Goal: Transaction & Acquisition: Purchase product/service

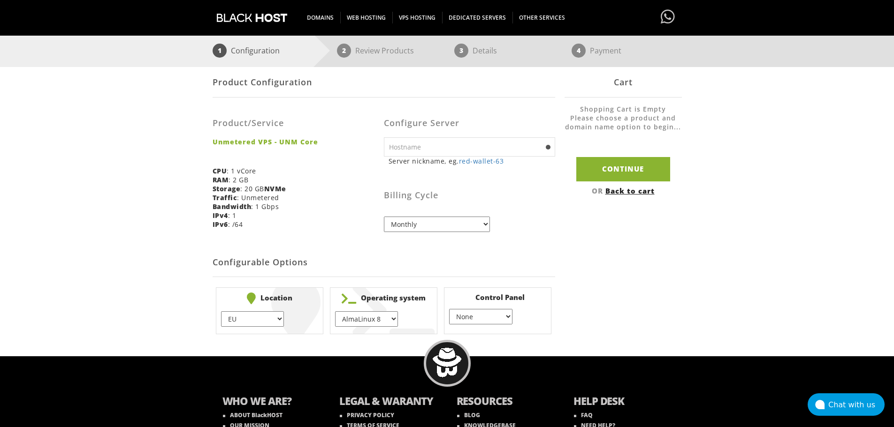
scroll to position [141, 0]
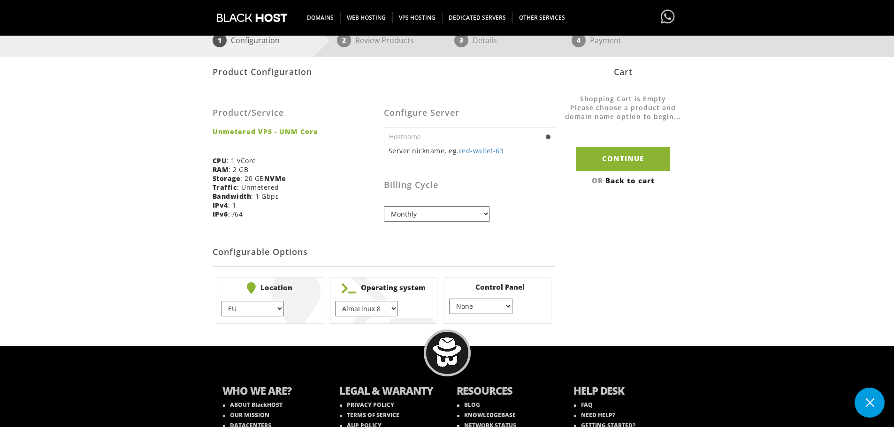
click at [433, 219] on select "Monthly Quarterly (Save: ~5%) Semi-Annually (Save: ~10%) Annually (Save: ~15%) …" at bounding box center [437, 213] width 106 height 15
select select "biennially"
click at [384, 206] on select "Monthly Quarterly (Save: ~5%) Semi-Annually (Save: ~10%) Annually (Save: ~15%) …" at bounding box center [437, 213] width 106 height 15
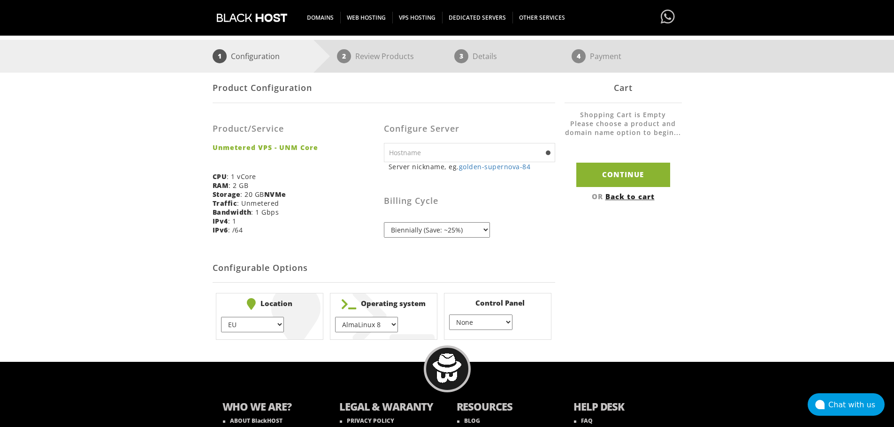
scroll to position [141, 0]
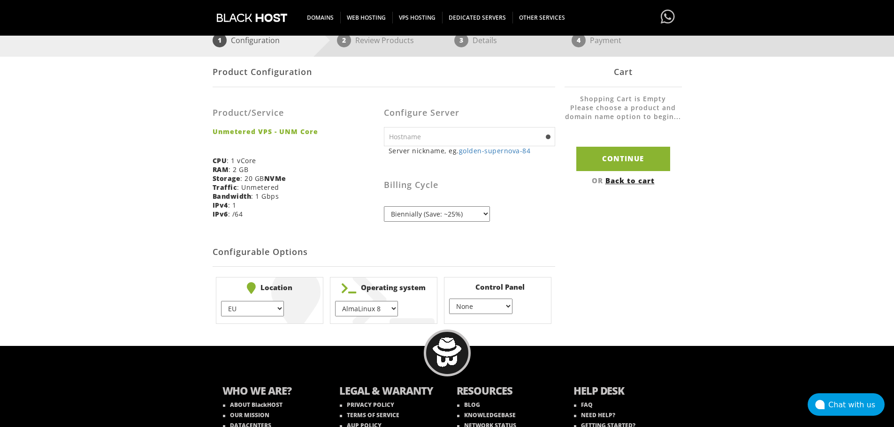
click at [479, 136] on input "text" at bounding box center [469, 136] width 171 height 19
type input "webber"
click at [535, 181] on h3 "Billing Cycle" at bounding box center [469, 185] width 171 height 9
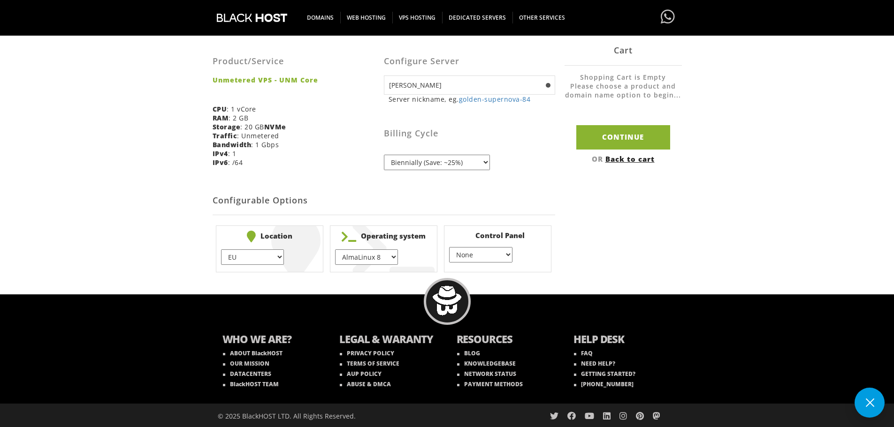
scroll to position [194, 0]
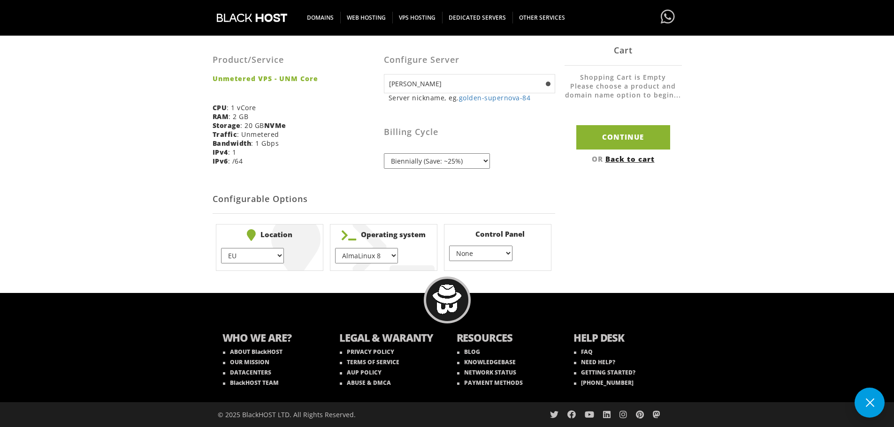
click at [273, 257] on select "EU } USA } London } Amsterdam } Vienna } Chicago }" at bounding box center [252, 255] width 63 height 15
select select "1226"
click at [221, 248] on select "EU } USA } London } Amsterdam } Vienna } Chicago }" at bounding box center [252, 255] width 63 height 15
click at [377, 256] on select "AlmaLinux 8 } AlmaLinux 9 } AlmaLinux 10 } Rocky Linux 8 } Rocky Linux 9 } Cent…" at bounding box center [366, 255] width 63 height 15
select select "1200"
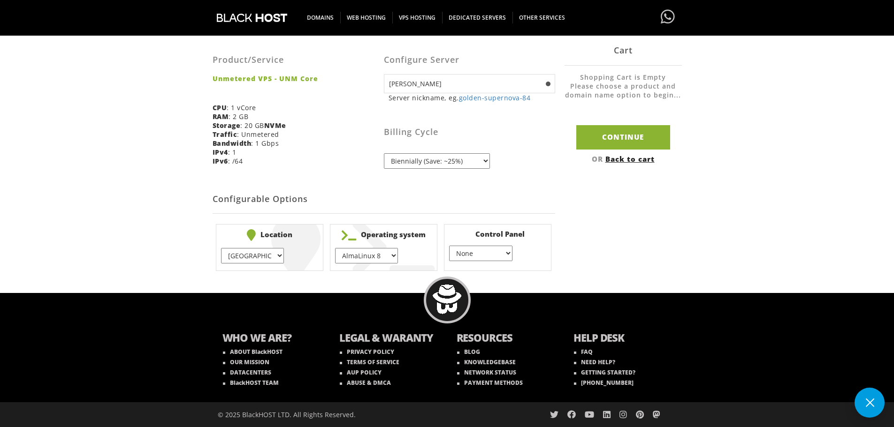
click at [335, 248] on select "AlmaLinux 8 } AlmaLinux 9 } AlmaLinux 10 } Rocky Linux 8 } Rocky Linux 9 } Cent…" at bounding box center [366, 255] width 63 height 15
click at [506, 255] on select "None } Virtualmin } Cpanel } DirectAdmin }" at bounding box center [480, 253] width 63 height 15
click at [530, 179] on form "Product Configuration Product/Service Unmetered VPS - UNM Core CPU : 1 vCore RA…" at bounding box center [384, 139] width 342 height 271
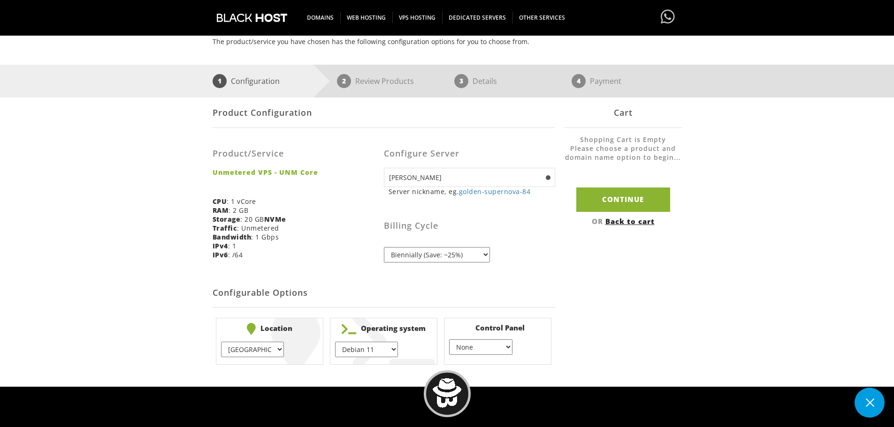
scroll to position [147, 0]
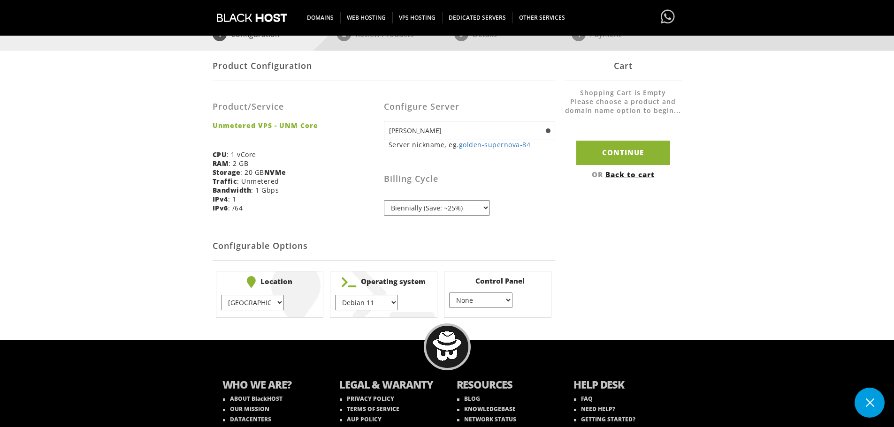
click at [547, 130] on span at bounding box center [548, 131] width 5 height 5
click at [612, 152] on input "Continue" at bounding box center [623, 153] width 94 height 24
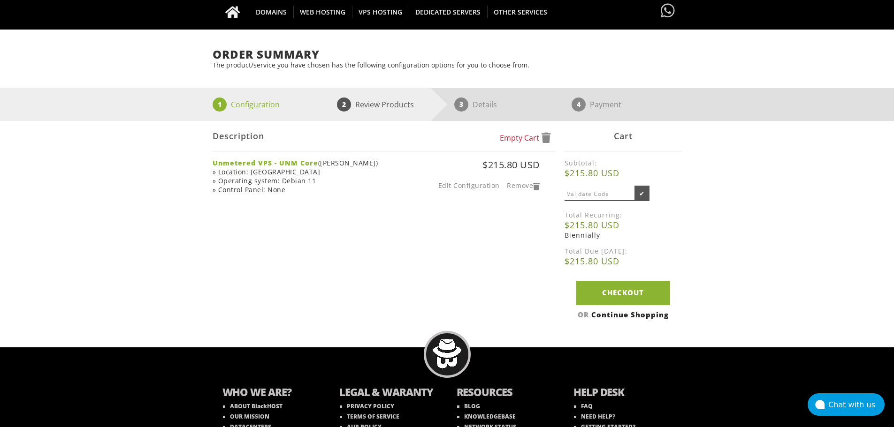
scroll to position [94, 0]
